Goal: Information Seeking & Learning: Learn about a topic

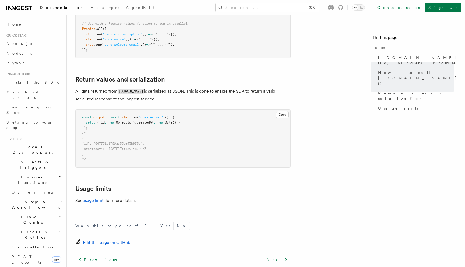
scroll to position [401, 0]
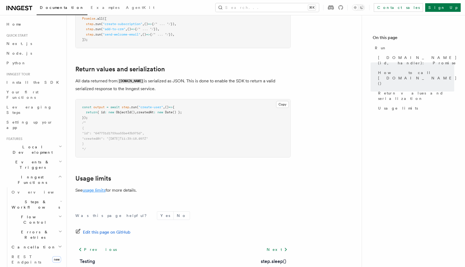
click at [102, 187] on link "usage limits" at bounding box center [94, 189] width 23 height 5
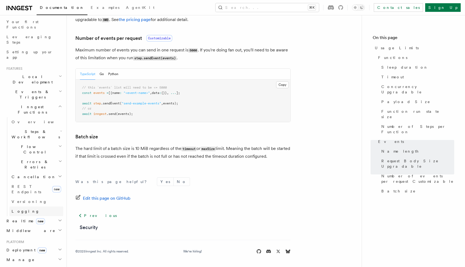
scroll to position [174, 0]
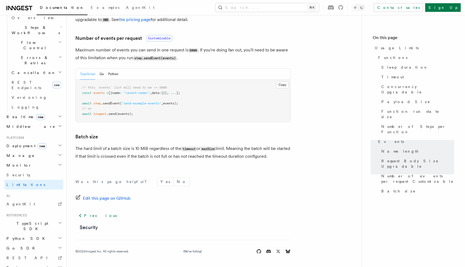
click at [30, 221] on span "TypeScript SDK" at bounding box center [31, 226] width 54 height 11
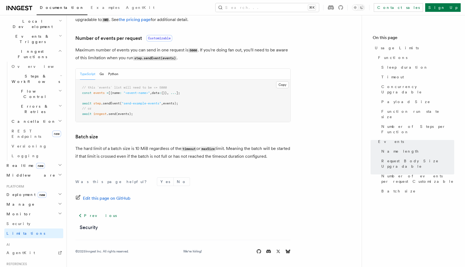
scroll to position [0, 0]
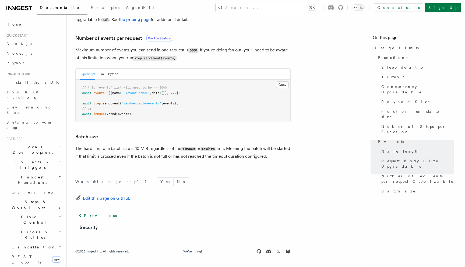
click at [32, 174] on span "Inngest Functions" at bounding box center [31, 179] width 54 height 11
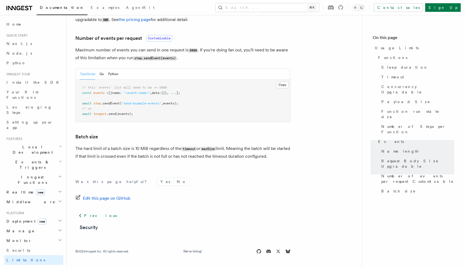
click at [31, 159] on span "Events & Triggers" at bounding box center [31, 164] width 54 height 11
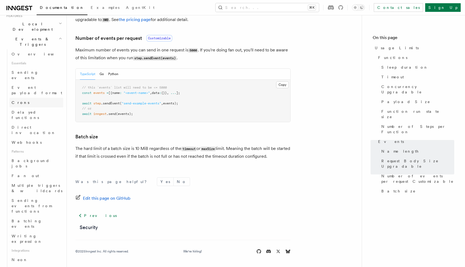
scroll to position [124, 0]
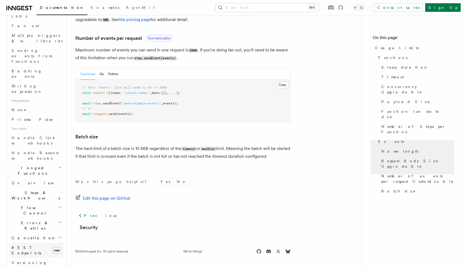
scroll to position [280, 0]
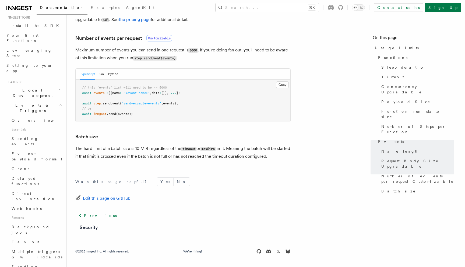
scroll to position [0, 0]
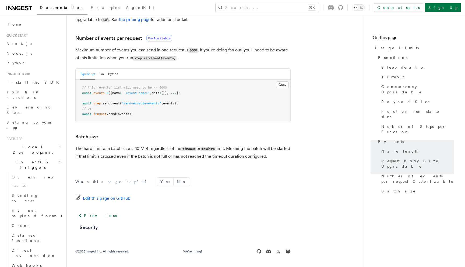
click at [29, 142] on h2 "Local Development" at bounding box center [33, 149] width 59 height 15
click at [35, 142] on h2 "Local Development" at bounding box center [33, 149] width 59 height 15
click at [35, 157] on h2 "Events & Triggers" at bounding box center [33, 164] width 59 height 15
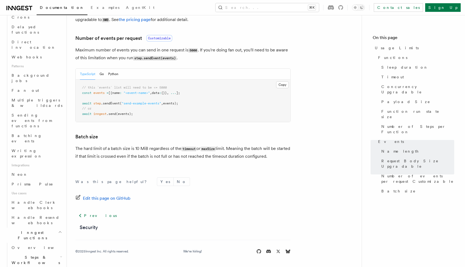
scroll to position [208, 0]
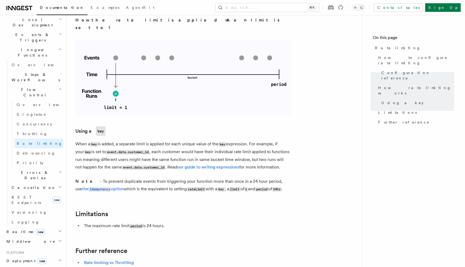
scroll to position [84, 0]
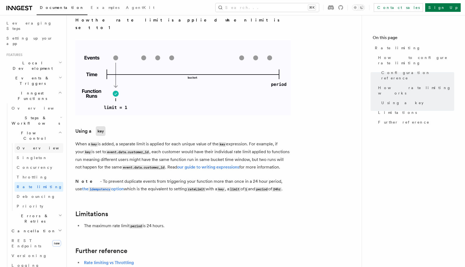
click at [43, 143] on link "Overview" at bounding box center [39, 148] width 49 height 10
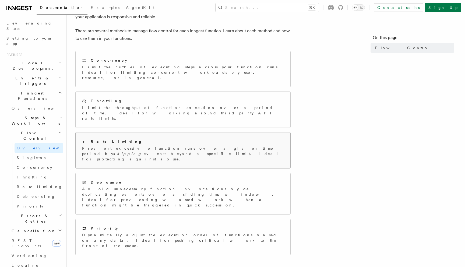
scroll to position [38, 0]
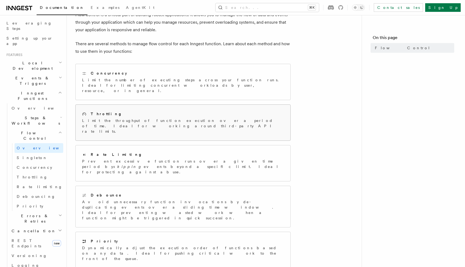
click at [126, 111] on div "Throttling" at bounding box center [183, 114] width 202 height 6
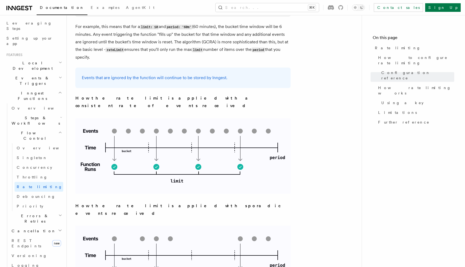
scroll to position [425, 0]
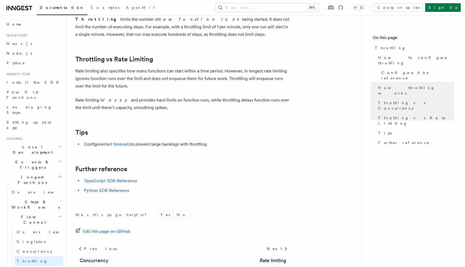
scroll to position [551, 0]
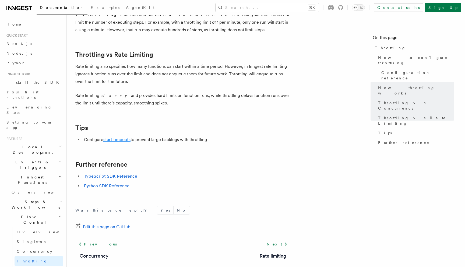
click at [122, 139] on link "start timeouts" at bounding box center [116, 139] width 27 height 5
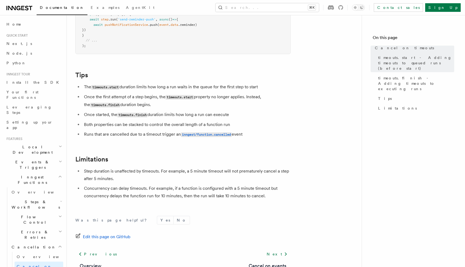
scroll to position [479, 0]
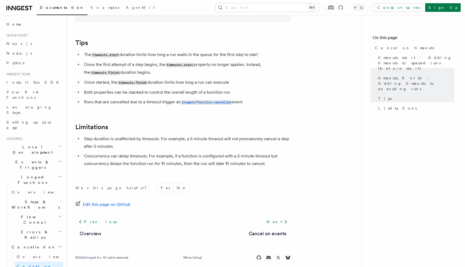
click at [28, 244] on span "Cancellation" at bounding box center [32, 246] width 47 height 5
click at [41, 227] on h2 "Errors & Retries" at bounding box center [36, 234] width 54 height 15
click at [42, 227] on h2 "Errors & Retries" at bounding box center [36, 234] width 54 height 15
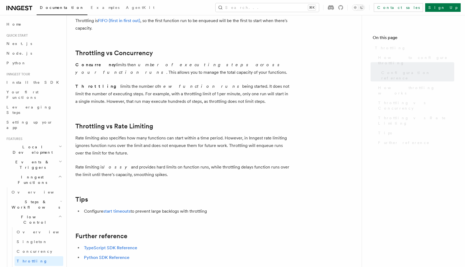
scroll to position [551, 0]
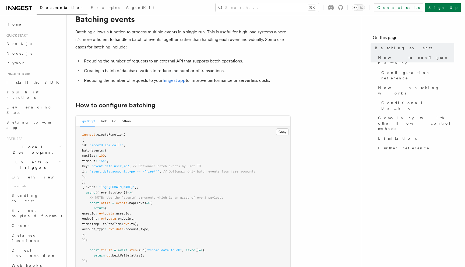
scroll to position [22, 0]
click at [391, 133] on link "Limitations" at bounding box center [415, 138] width 78 height 10
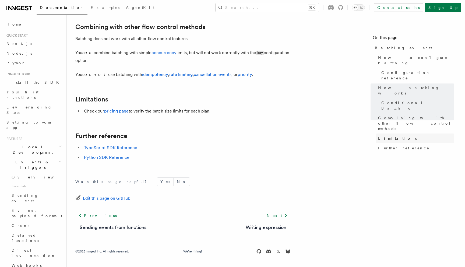
scroll to position [587, 0]
click at [392, 133] on link "Limitations" at bounding box center [415, 138] width 78 height 10
click at [391, 145] on span "Further reference" at bounding box center [403, 147] width 51 height 5
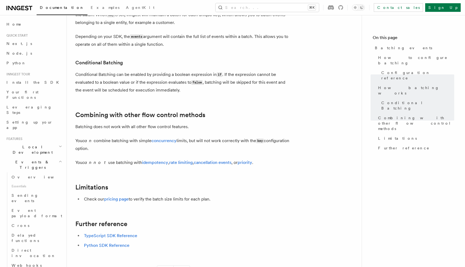
scroll to position [497, 0]
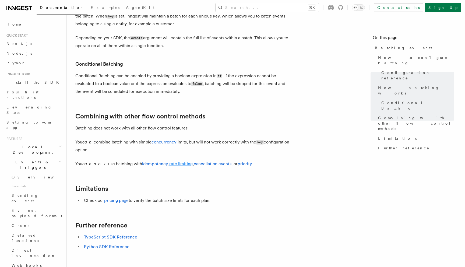
click at [171, 165] on link "rate limiting" at bounding box center [180, 163] width 23 height 5
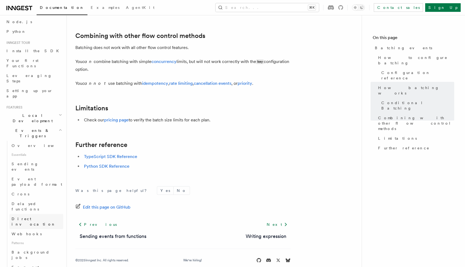
scroll to position [36, 0]
click at [31, 121] on h2 "Events & Triggers" at bounding box center [33, 128] width 59 height 15
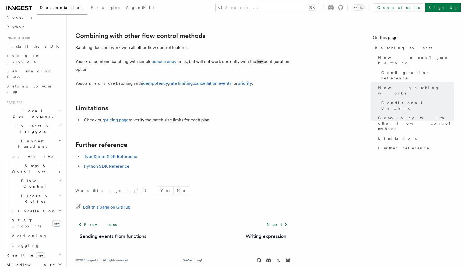
click at [28, 176] on h2 "Flow Control" at bounding box center [36, 183] width 54 height 15
click at [30, 201] on link "Singleton" at bounding box center [39, 206] width 49 height 10
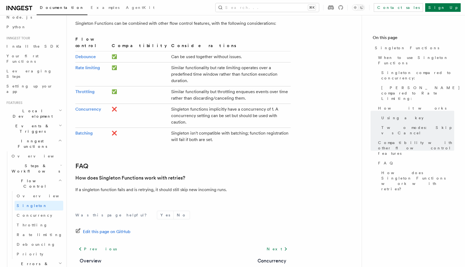
scroll to position [890, 0]
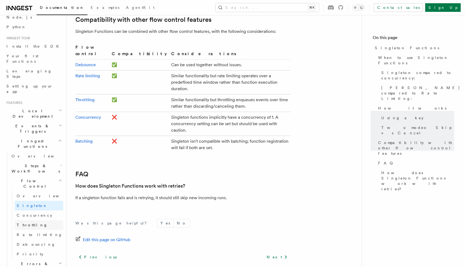
click at [33, 220] on link "Throttling" at bounding box center [39, 225] width 49 height 10
